Goal: Check status

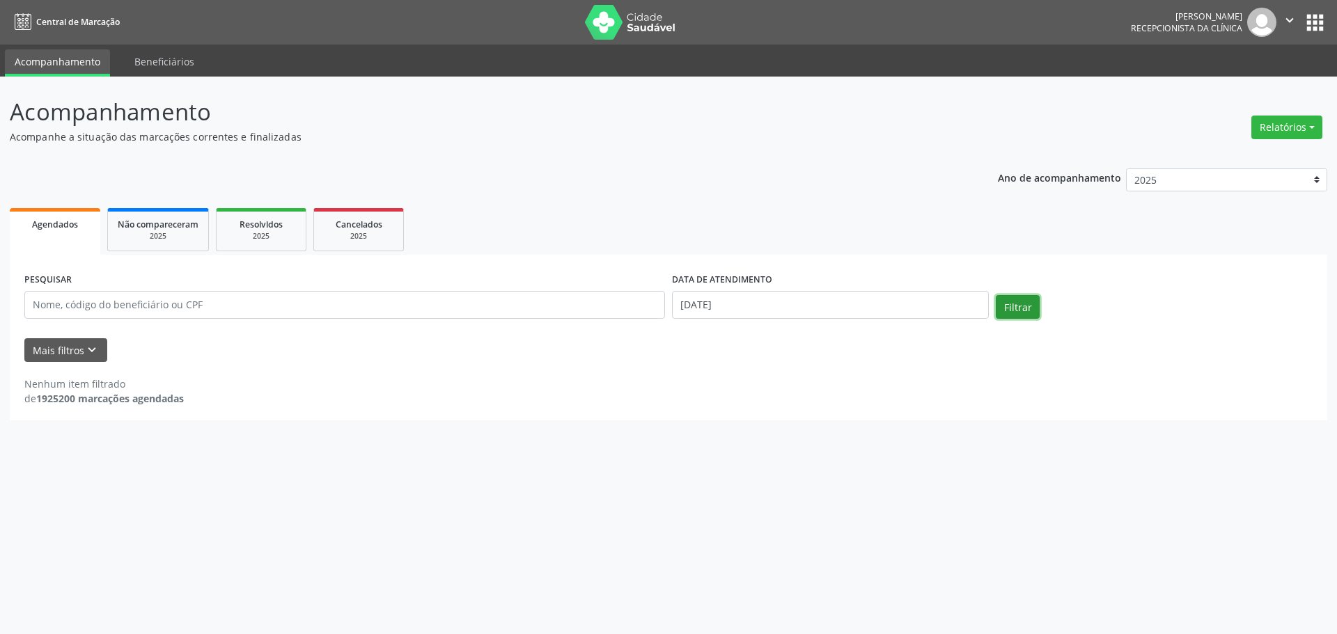
click at [1019, 307] on button "Filtrar" at bounding box center [1018, 307] width 44 height 24
click at [1019, 306] on button "Filtrar" at bounding box center [1018, 307] width 44 height 24
click at [1019, 305] on button "Filtrar" at bounding box center [1018, 307] width 44 height 24
click at [1024, 302] on button "Filtrar" at bounding box center [1018, 307] width 44 height 24
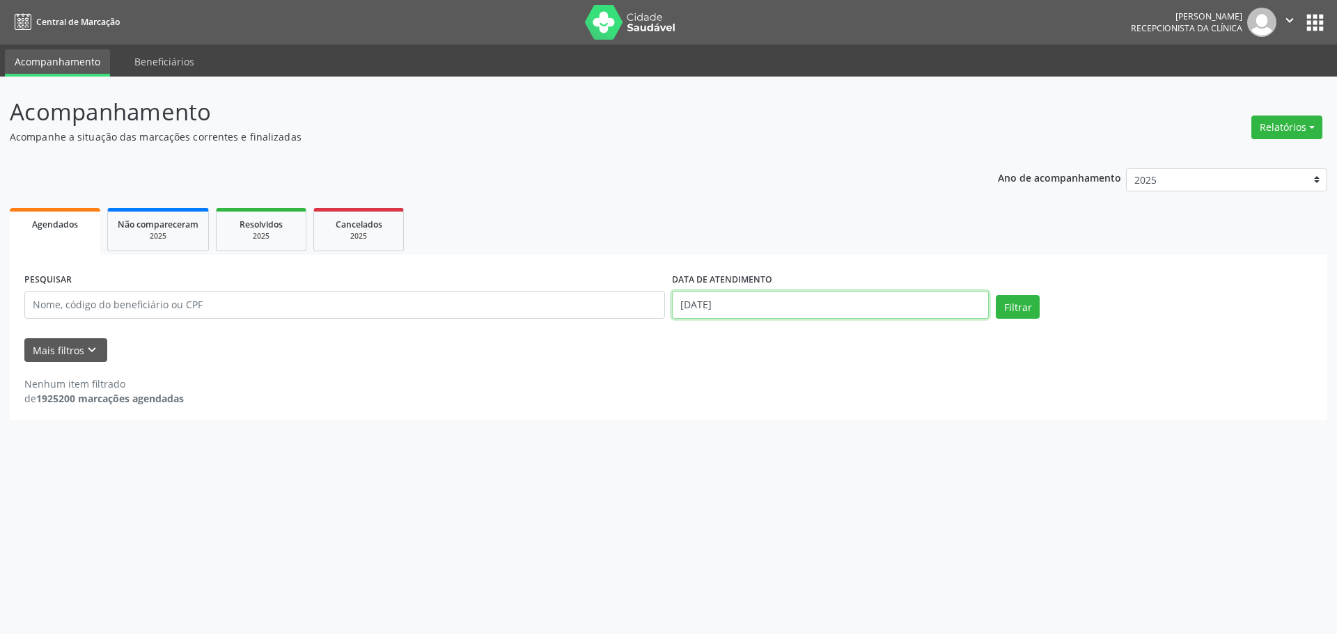
click at [953, 304] on input "[DATE]" at bounding box center [830, 305] width 317 height 28
click at [838, 462] on span "26" at bounding box center [835, 461] width 27 height 27
type input "[DATE]"
click at [838, 462] on span "26" at bounding box center [835, 461] width 27 height 27
click at [1031, 296] on button "Filtrar" at bounding box center [1018, 307] width 44 height 24
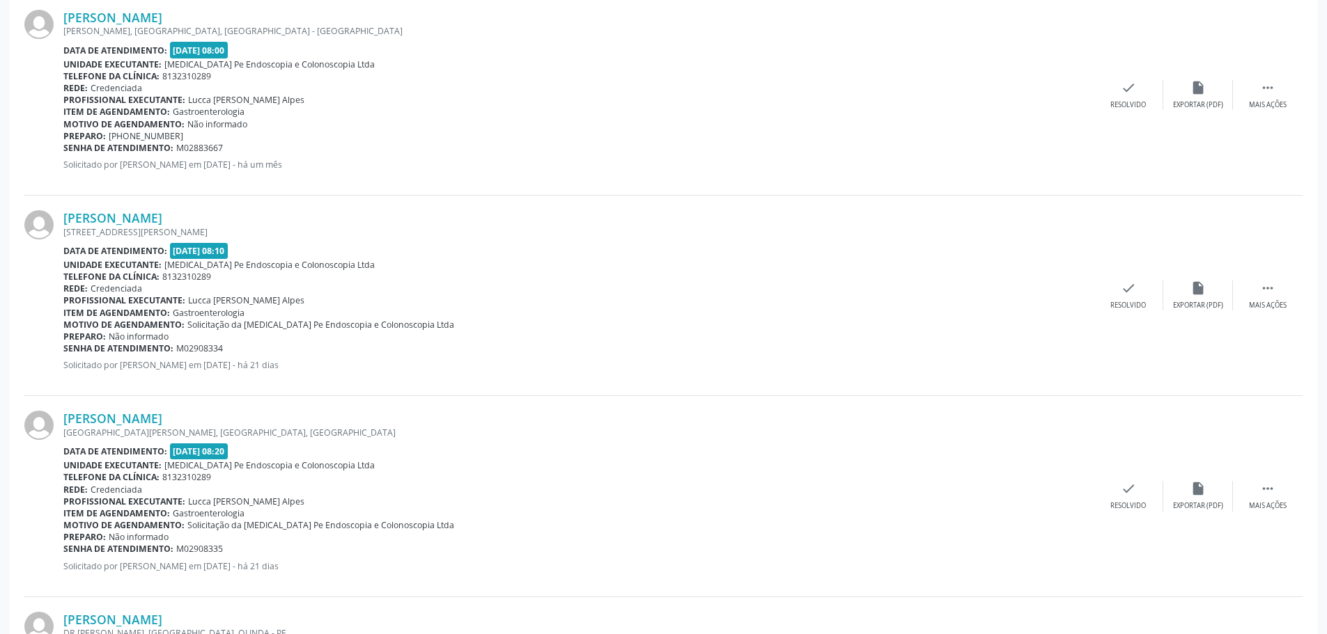
scroll to position [975, 0]
